Goal: Task Accomplishment & Management: Use online tool/utility

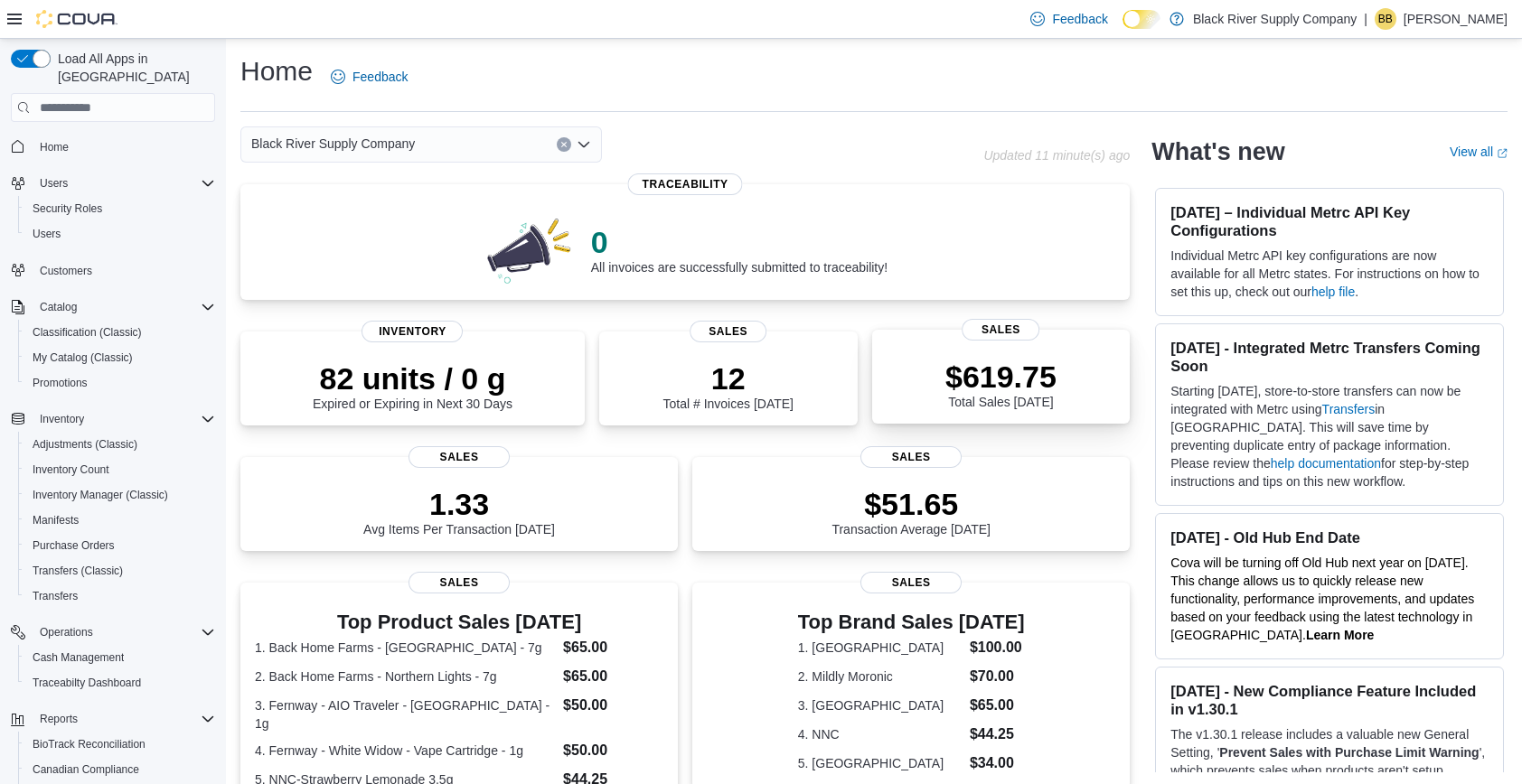
click at [945, 384] on p "$619.75" at bounding box center [1001, 376] width 111 height 36
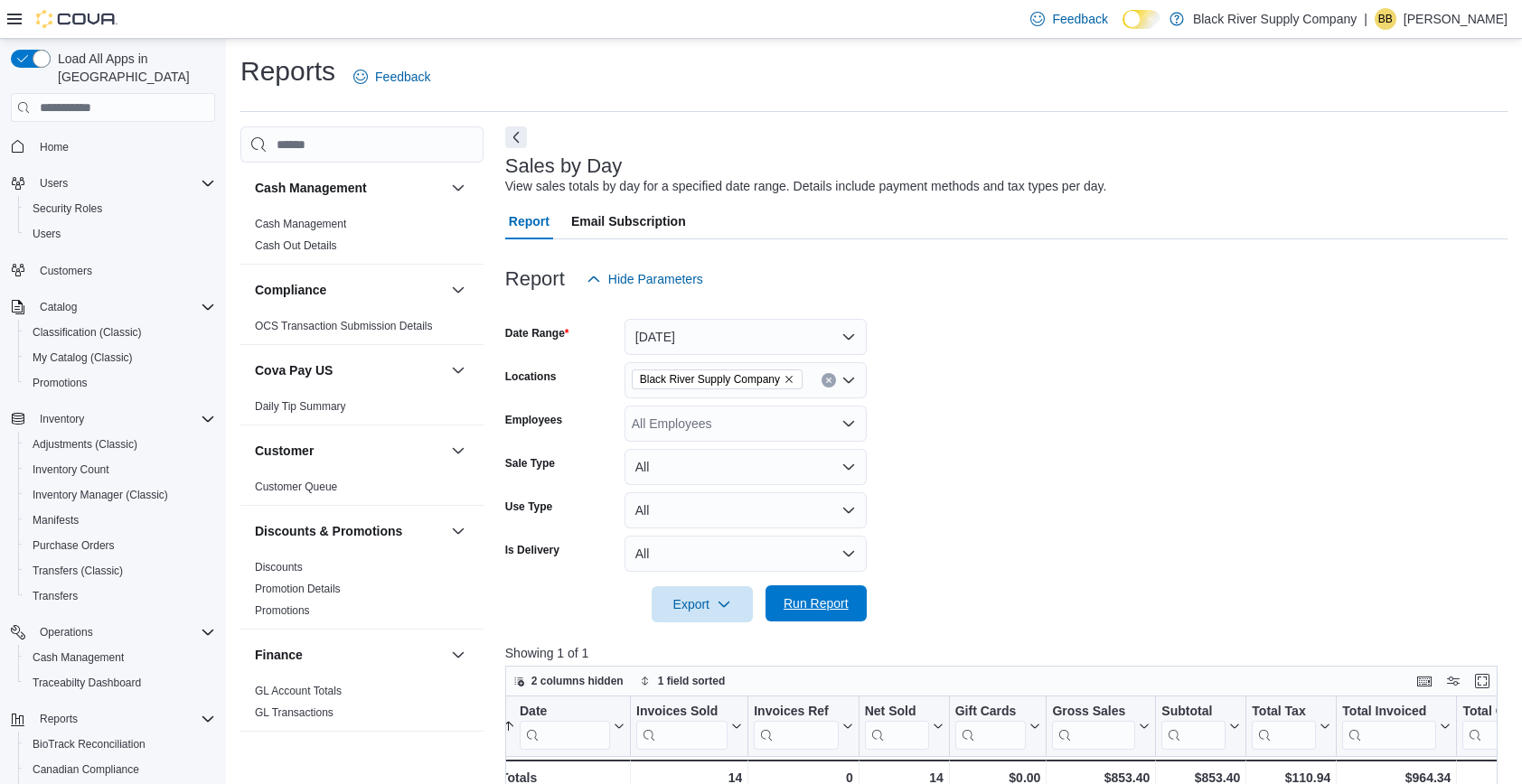
click at [812, 597] on span "Run Report" at bounding box center [816, 603] width 66 height 18
click at [50, 140] on span "Home" at bounding box center [53, 147] width 29 height 14
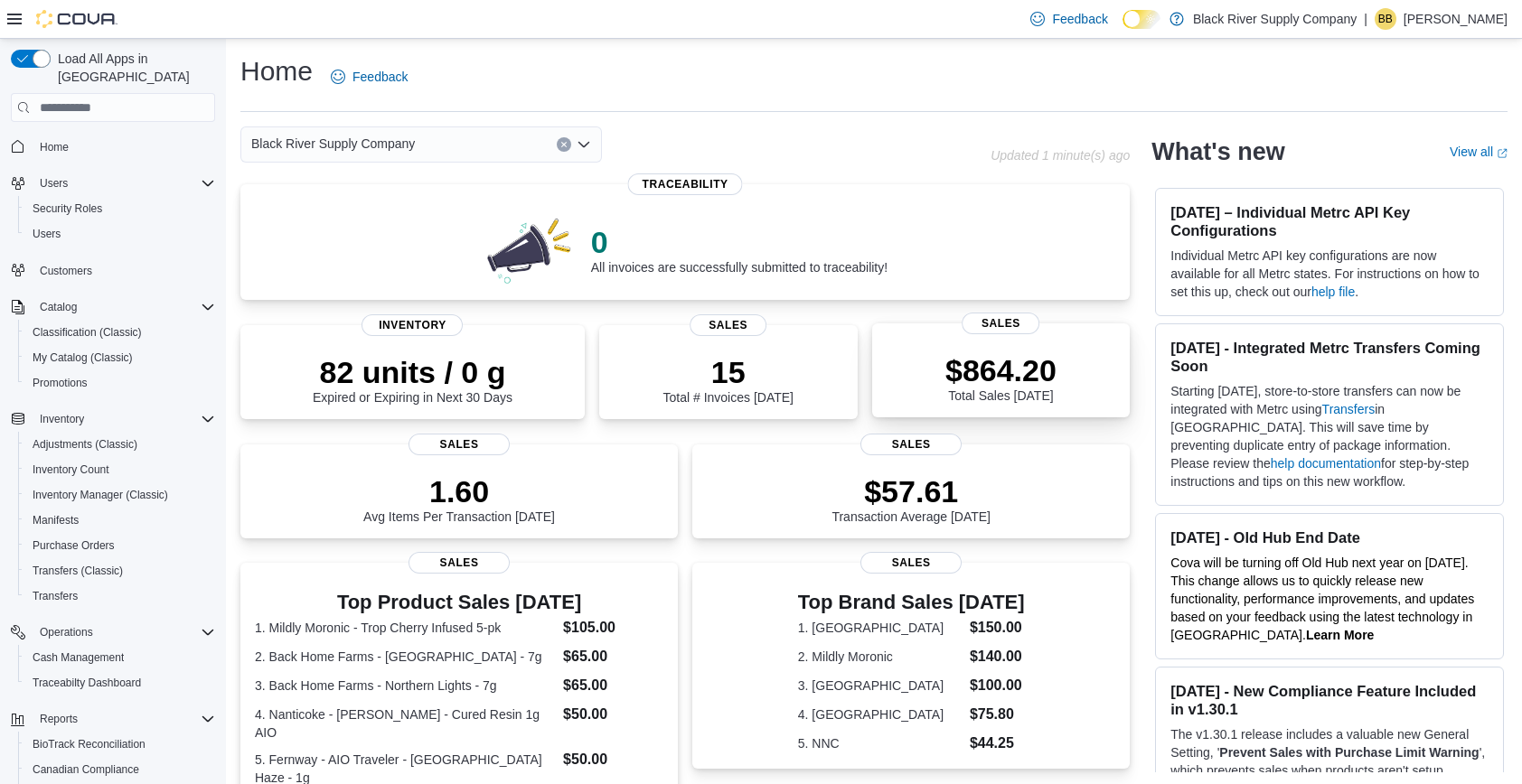
click at [1037, 386] on p "$864.20" at bounding box center [1001, 370] width 111 height 36
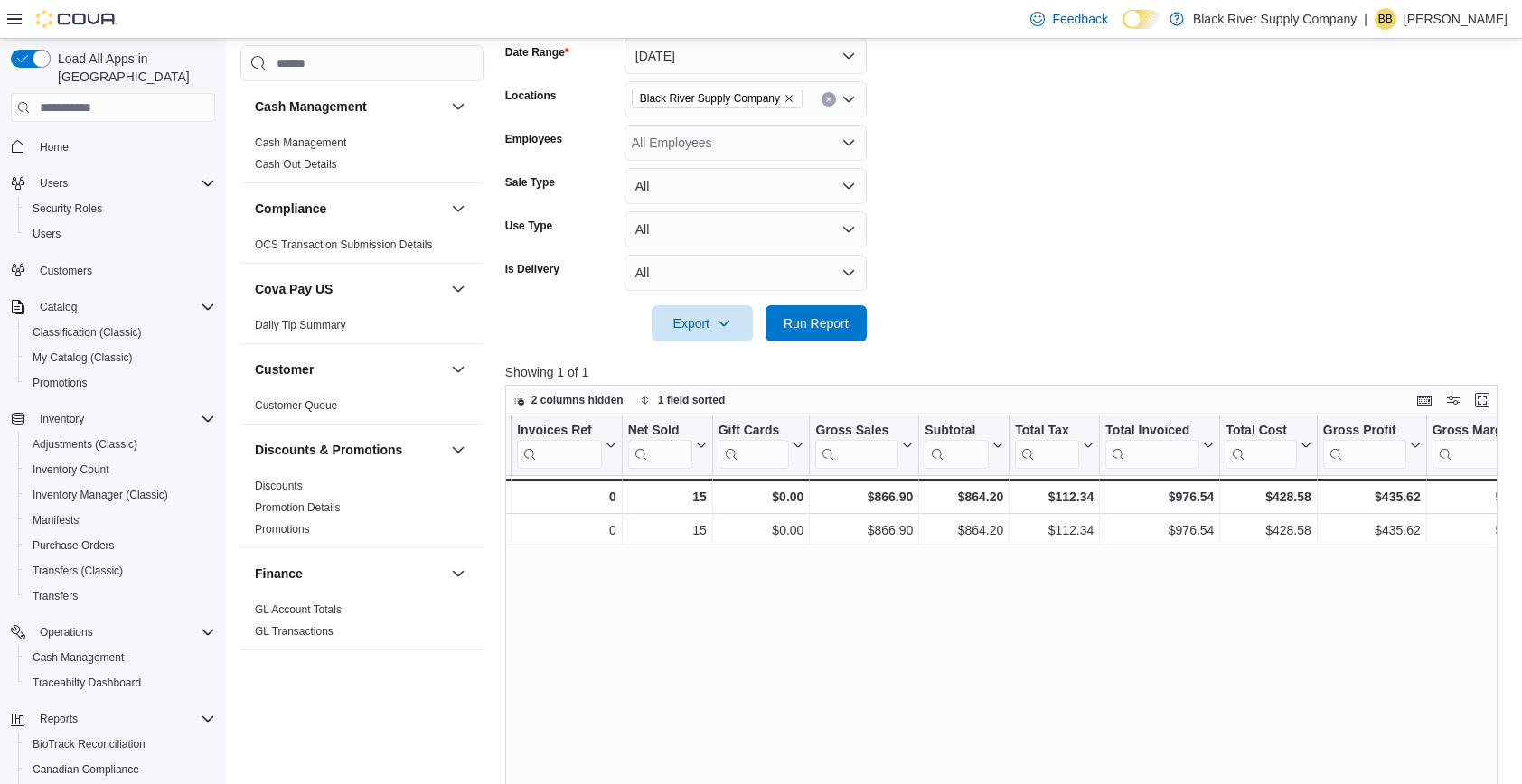
scroll to position [233, 0]
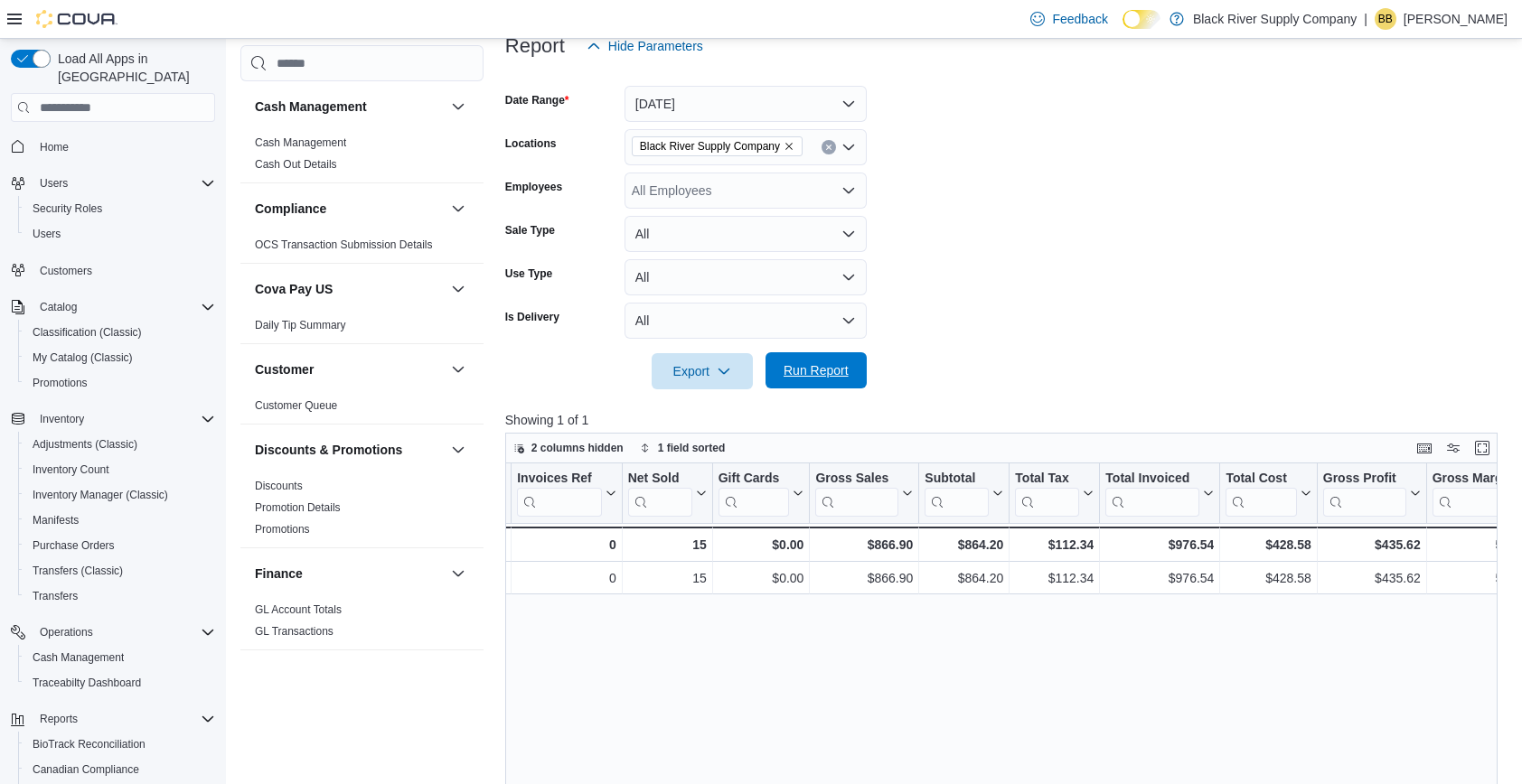
click at [838, 371] on span "Run Report" at bounding box center [816, 370] width 66 height 18
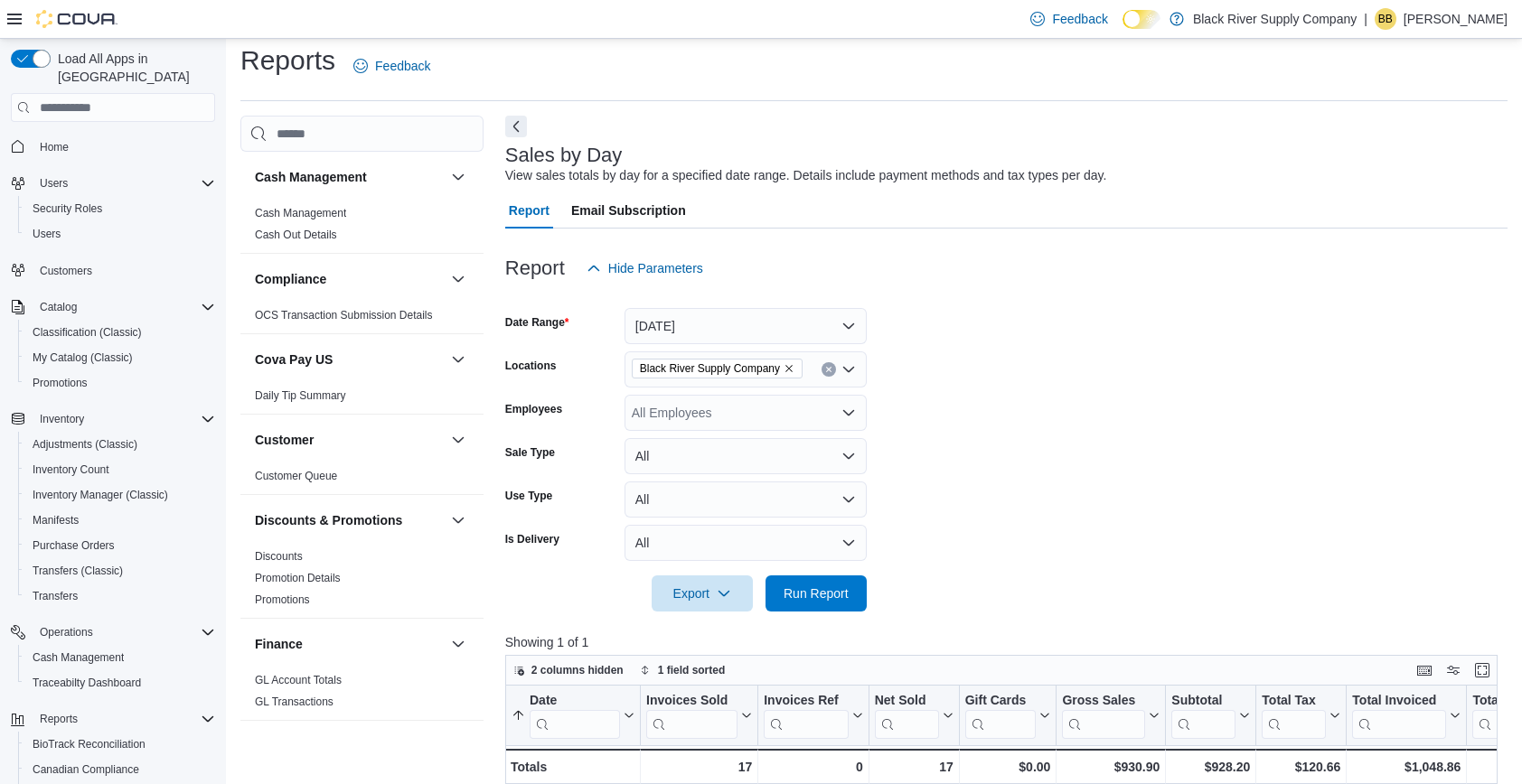
scroll to position [0, 0]
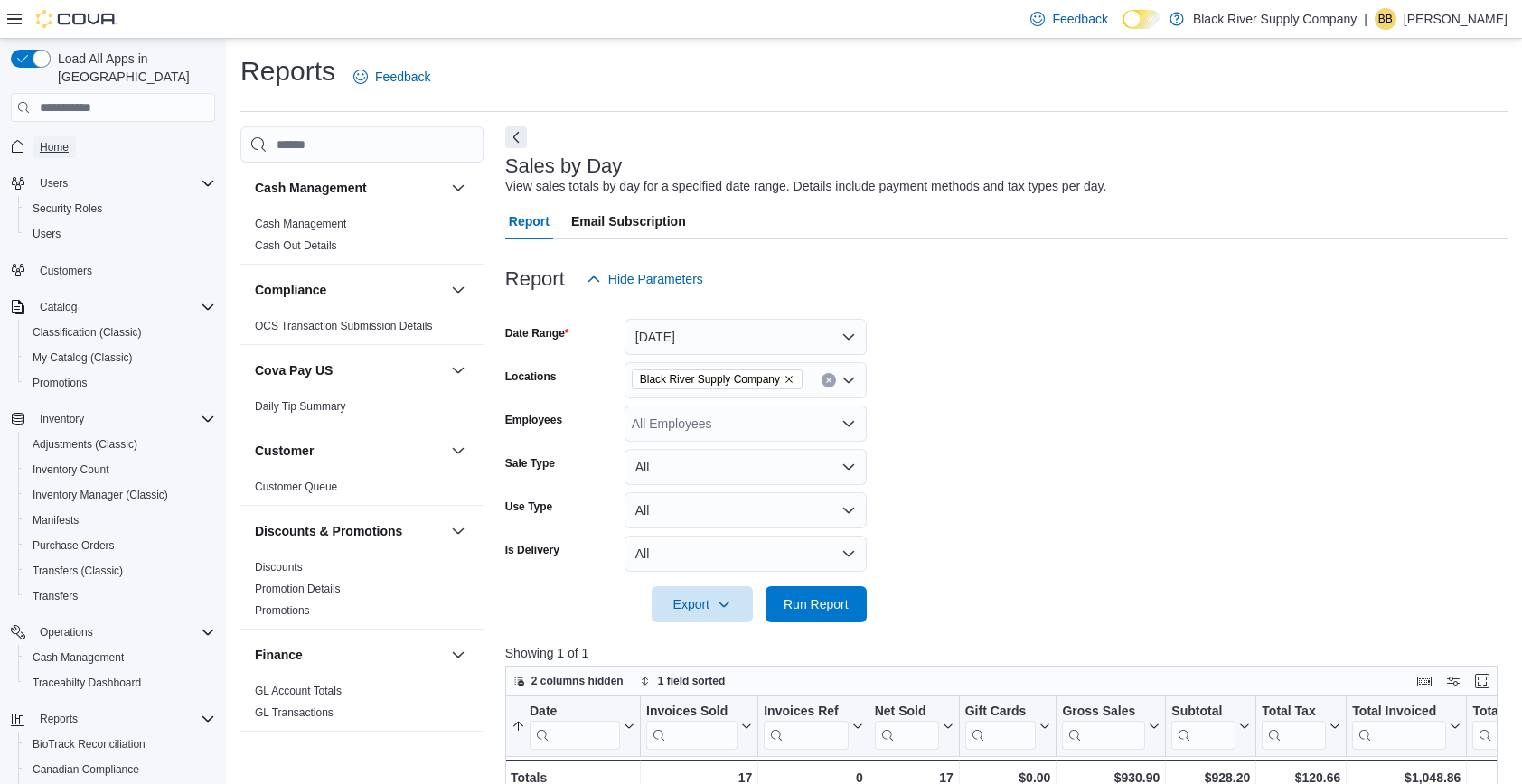
click at [73, 137] on link "Home" at bounding box center [54, 147] width 43 height 22
